Goal: Navigation & Orientation: Find specific page/section

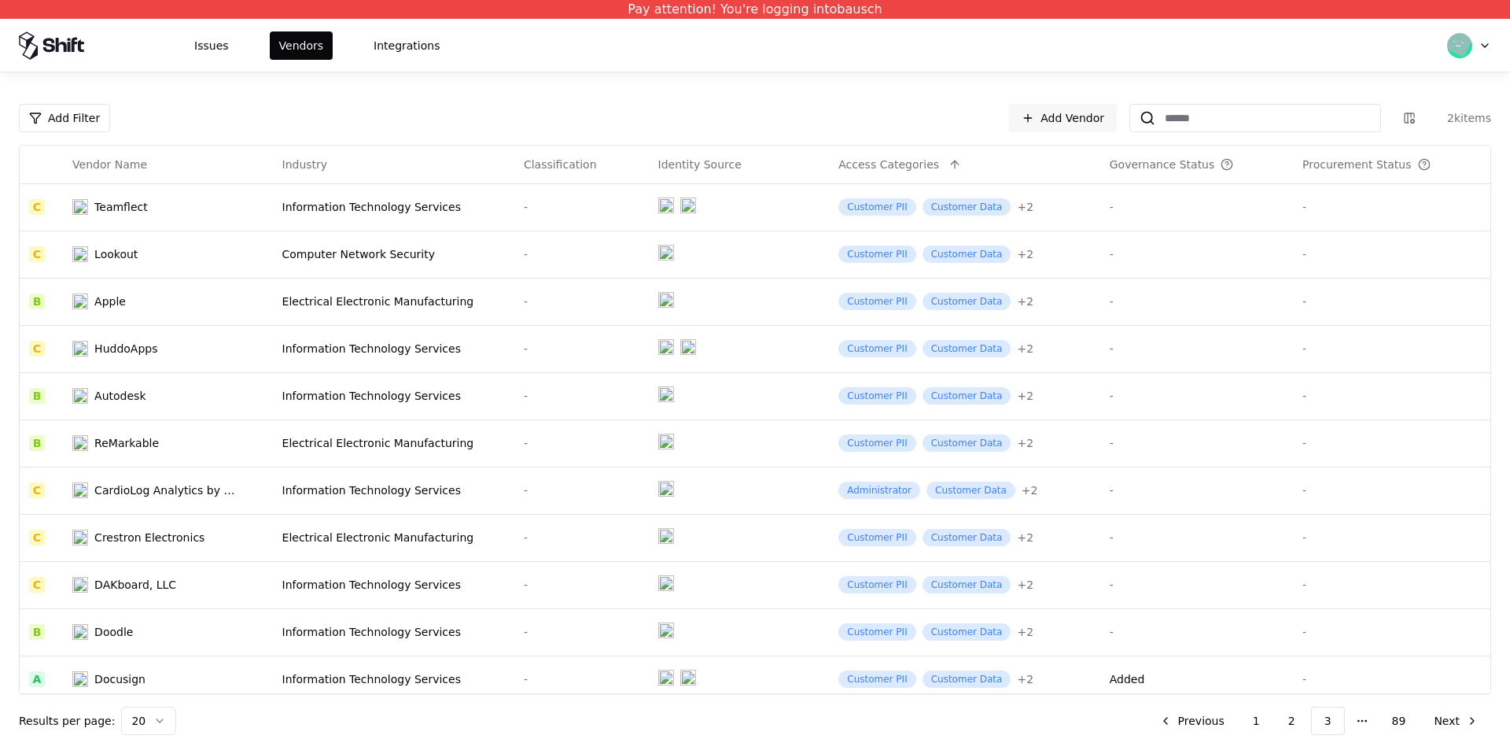
click at [652, 102] on div "Add Filter Add Vendor 2k items Vendor Name Industry Classification Identity Sou…" at bounding box center [755, 412] width 1510 height 681
